Goal: Navigation & Orientation: Find specific page/section

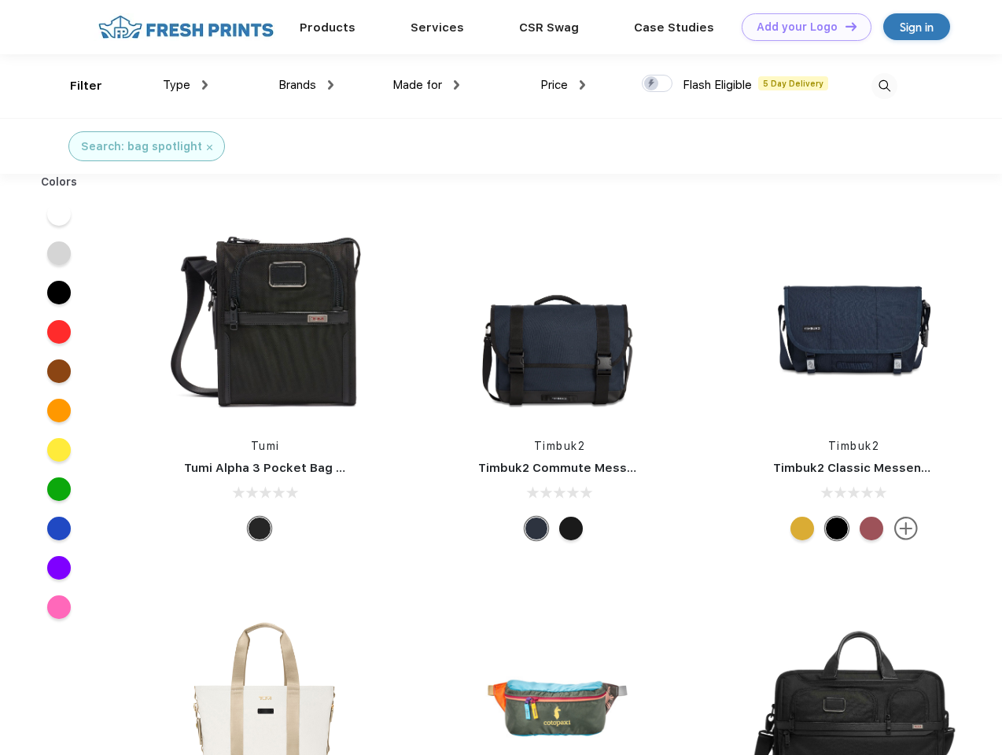
scroll to position [1, 0]
click at [801, 27] on link "Add your Logo Design Tool" at bounding box center [807, 27] width 130 height 28
click at [0, 0] on div "Design Tool" at bounding box center [0, 0] width 0 height 0
click at [844, 26] on link "Add your Logo Design Tool" at bounding box center [807, 27] width 130 height 28
click at [75, 86] on div "Filter" at bounding box center [86, 86] width 32 height 18
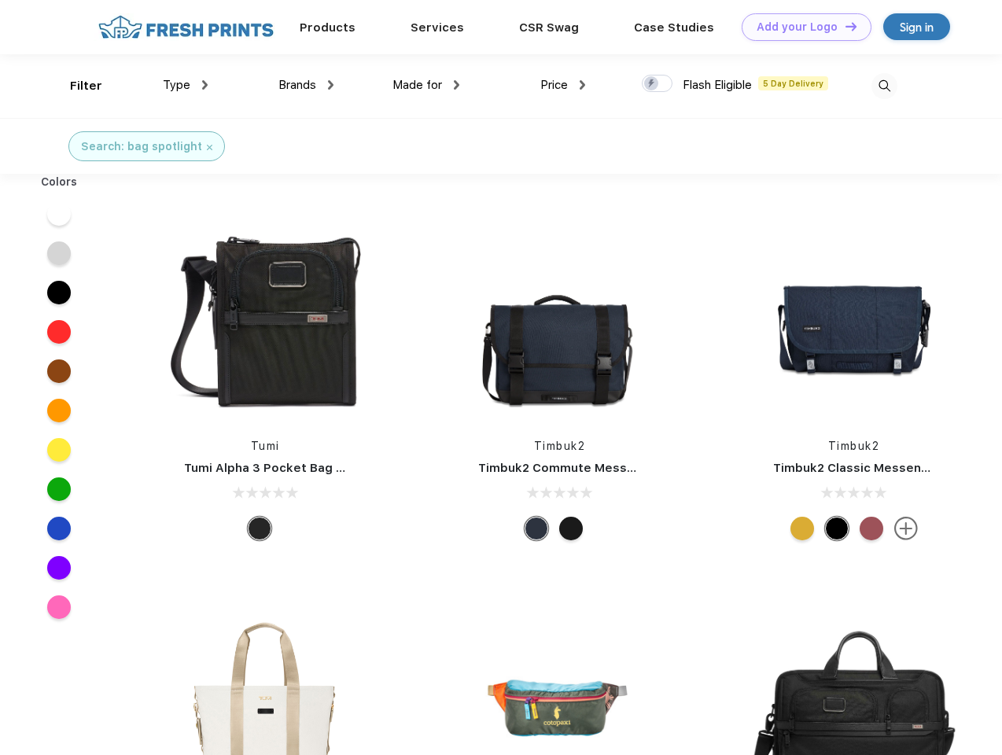
click at [186, 85] on span "Type" at bounding box center [177, 85] width 28 height 14
click at [306, 85] on span "Brands" at bounding box center [297, 85] width 38 height 14
click at [426, 85] on span "Made for" at bounding box center [417, 85] width 50 height 14
click at [563, 85] on span "Price" at bounding box center [554, 85] width 28 height 14
click at [657, 84] on div at bounding box center [657, 83] width 31 height 17
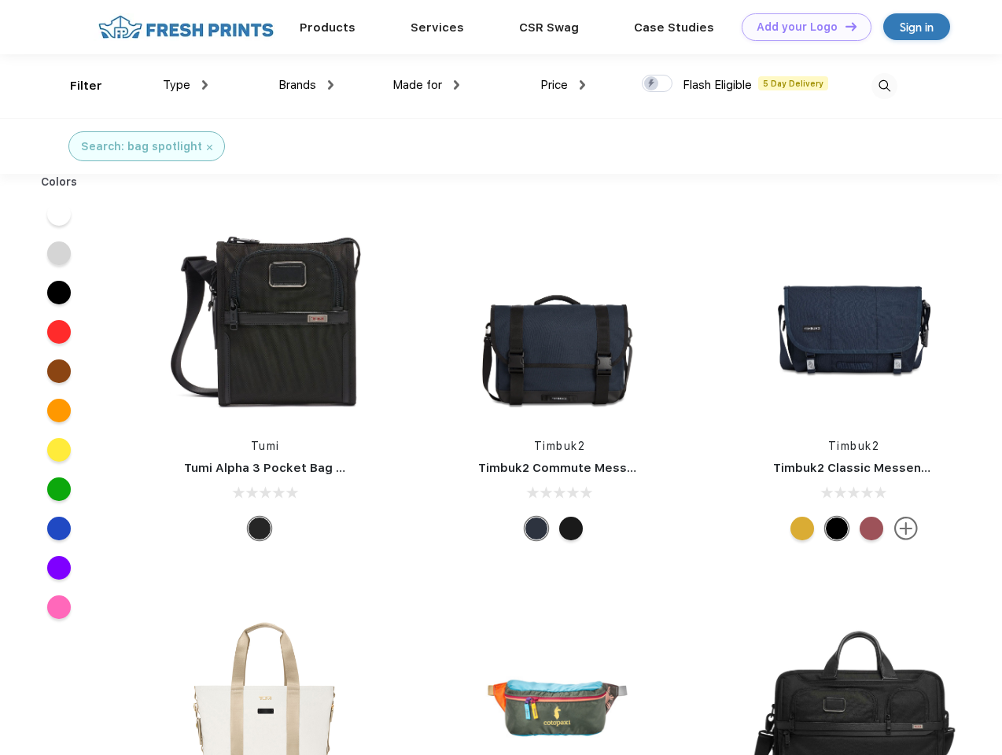
click at [652, 84] on input "checkbox" at bounding box center [647, 79] width 10 height 10
click at [884, 86] on img at bounding box center [884, 86] width 26 height 26
